Goal: Transaction & Acquisition: Obtain resource

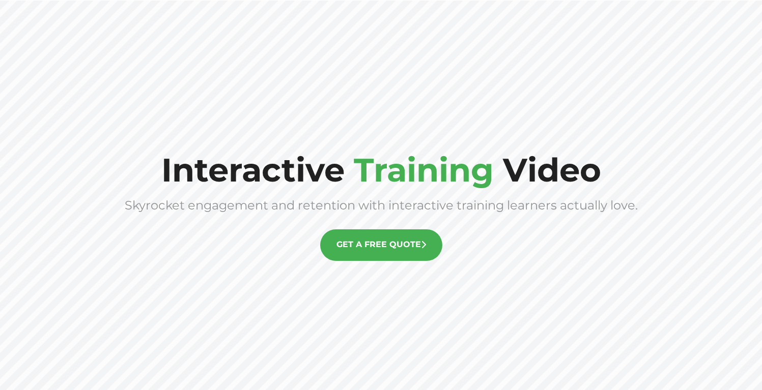
click at [413, 245] on link "GET A FREE QUOTE" at bounding box center [381, 246] width 122 height 32
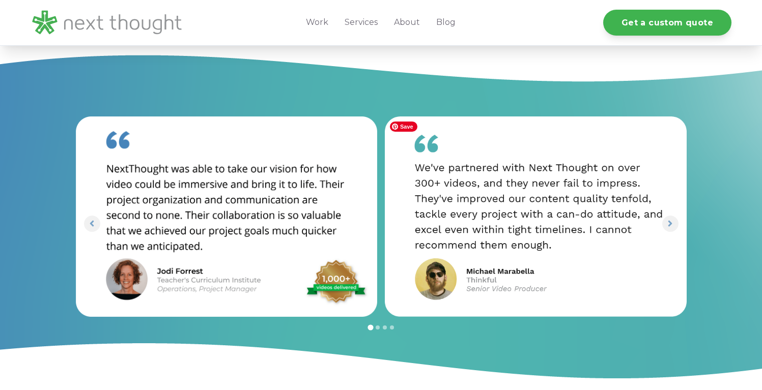
scroll to position [840, 0]
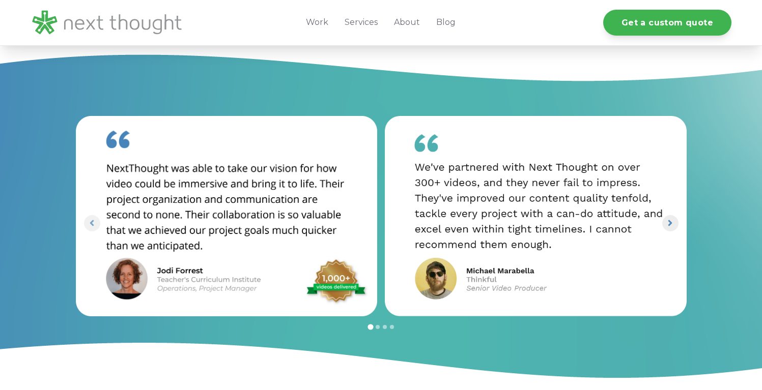
click at [665, 225] on icon "Next slide" at bounding box center [670, 223] width 10 height 10
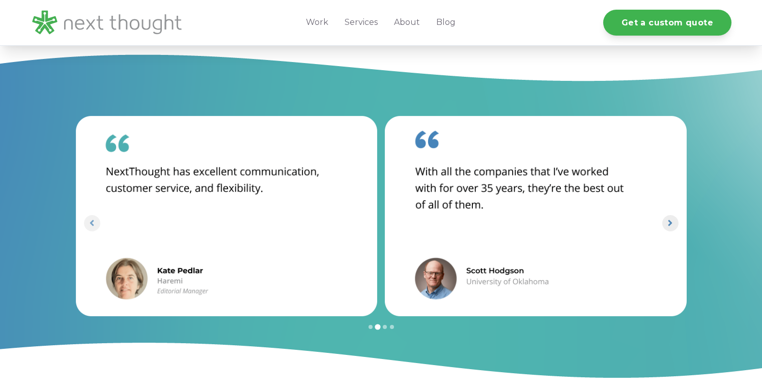
click at [667, 224] on icon "Next slide" at bounding box center [670, 223] width 10 height 10
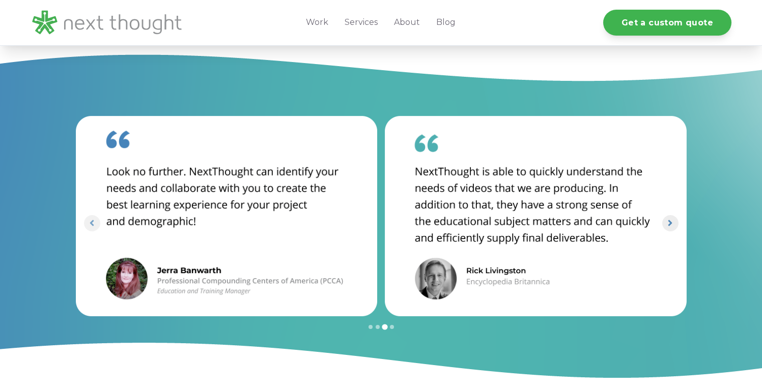
click at [667, 224] on icon "Next slide" at bounding box center [670, 223] width 10 height 10
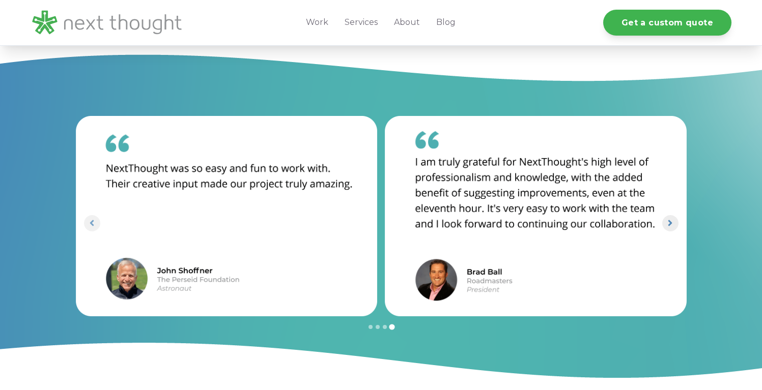
click at [667, 224] on icon "Go to first slide" at bounding box center [670, 223] width 10 height 10
